Goal: Information Seeking & Learning: Learn about a topic

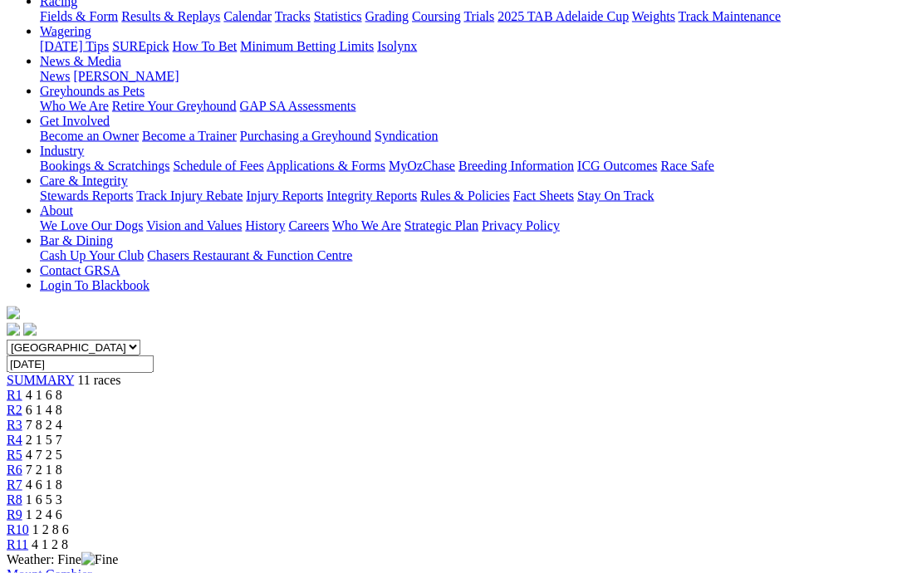
scroll to position [203, 0]
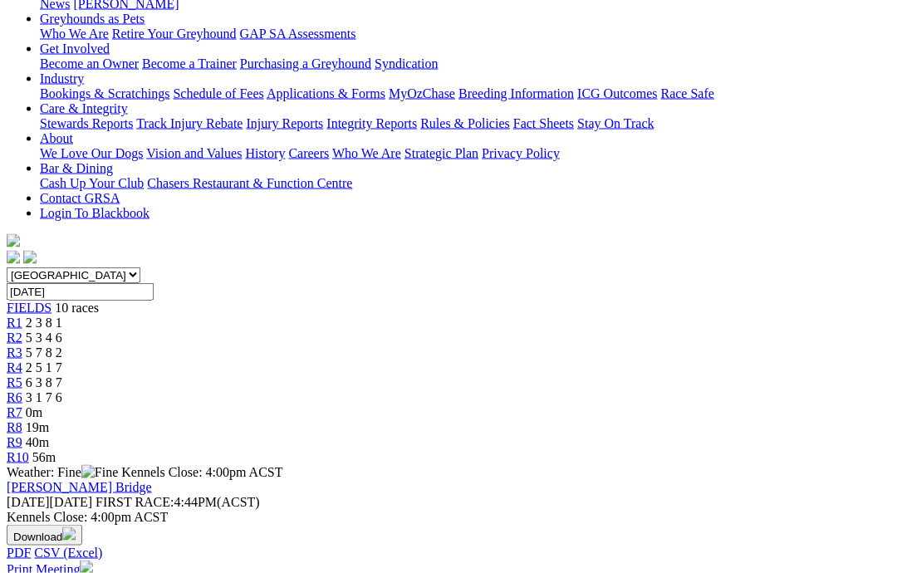
scroll to position [277, 0]
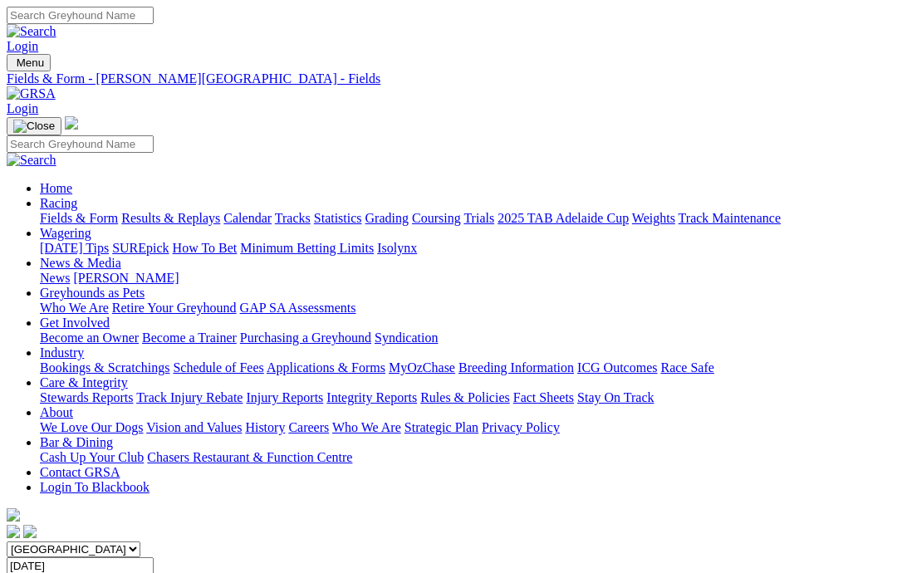
scroll to position [343, 0]
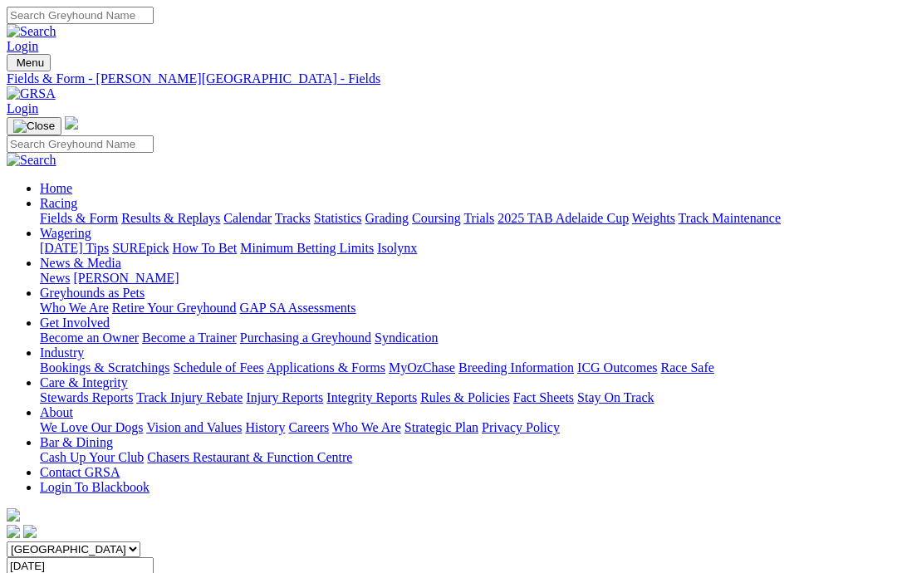
scroll to position [343, 0]
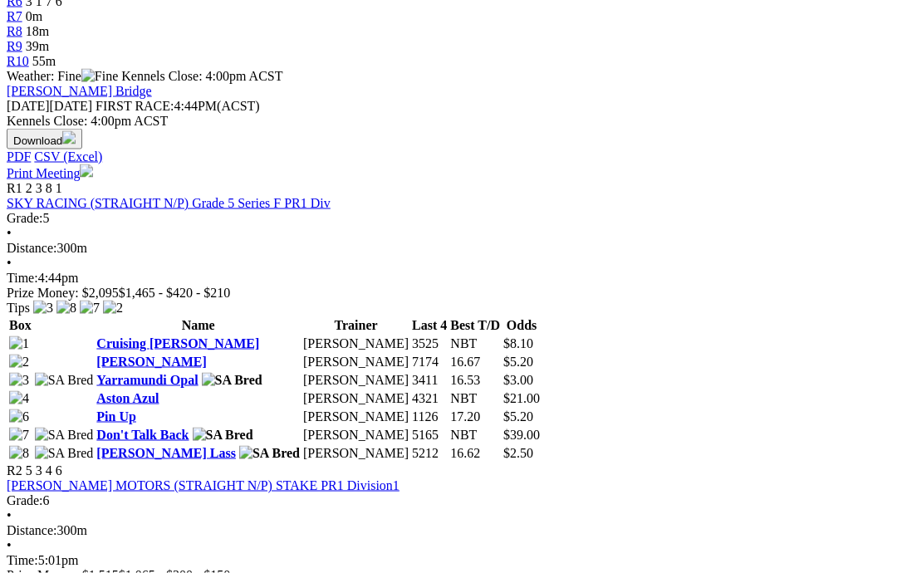
scroll to position [672, 0]
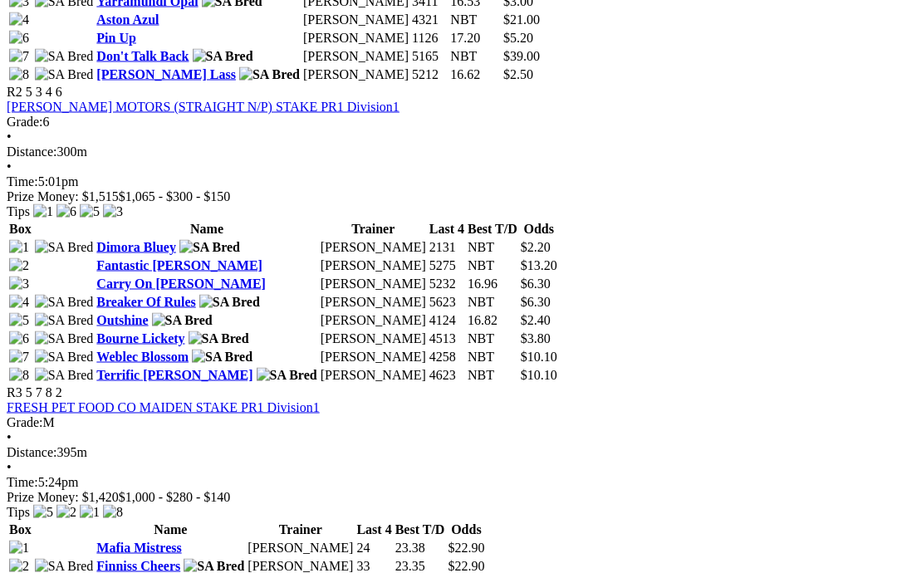
scroll to position [1050, 0]
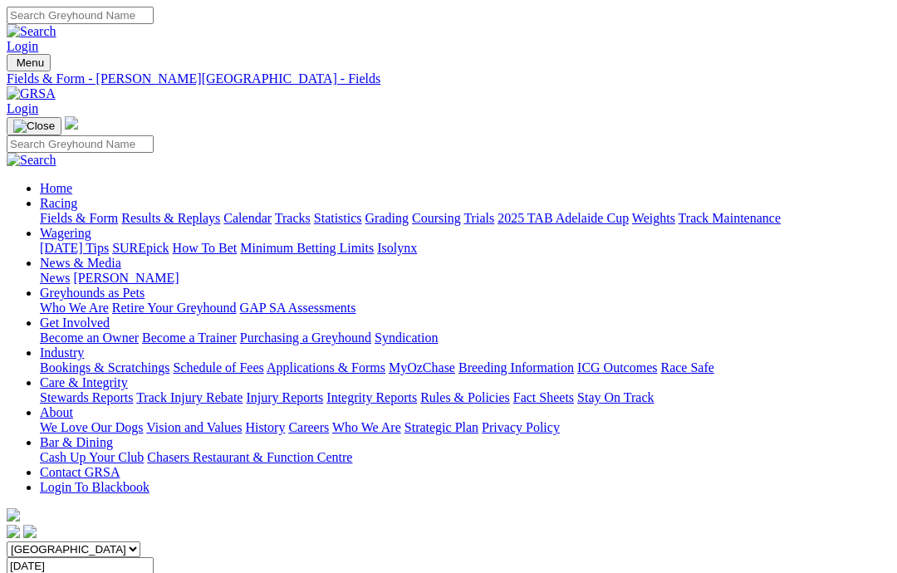
scroll to position [1117, 0]
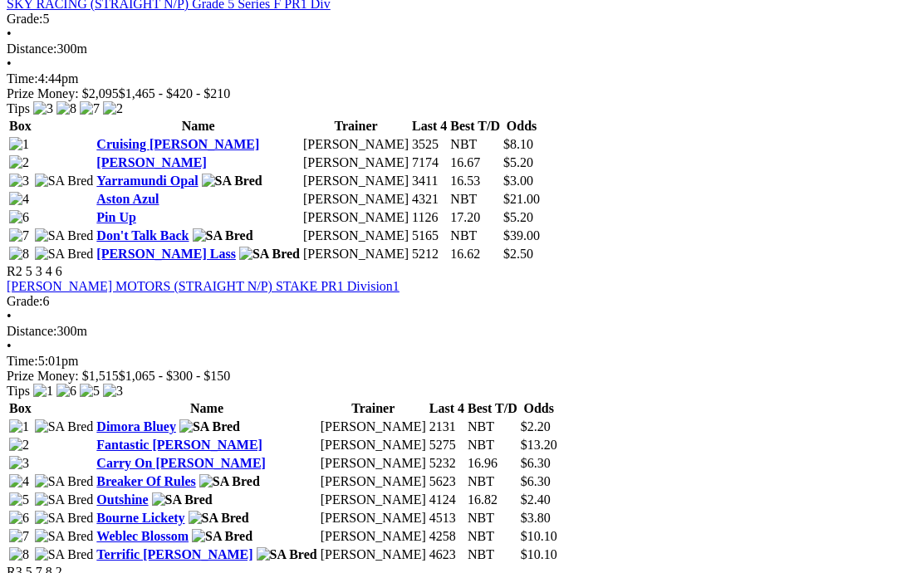
scroll to position [869, 0]
